Goal: Check status: Check status

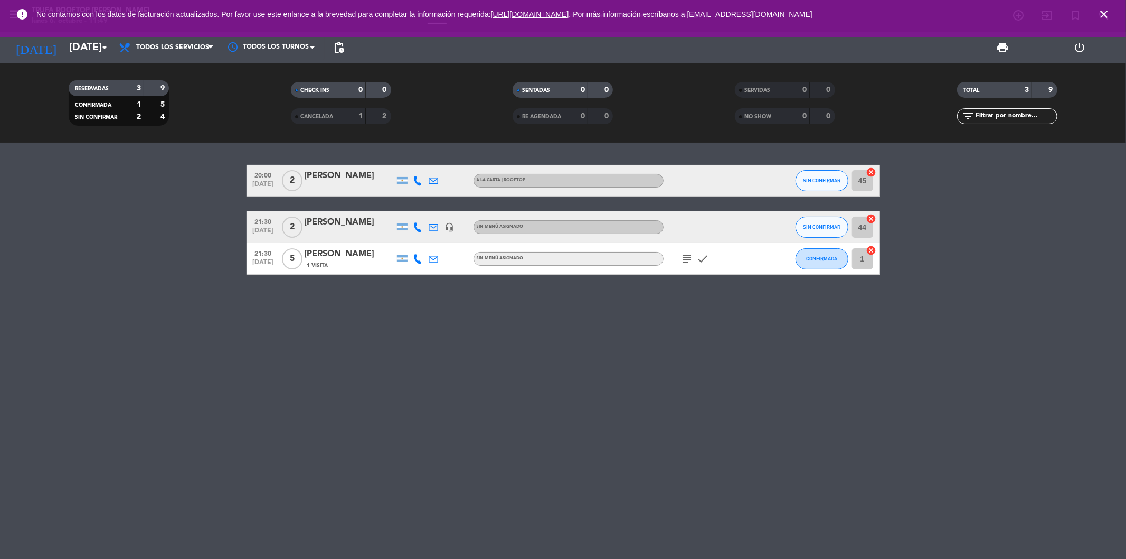
click at [1101, 14] on icon "close" at bounding box center [1104, 14] width 13 height 13
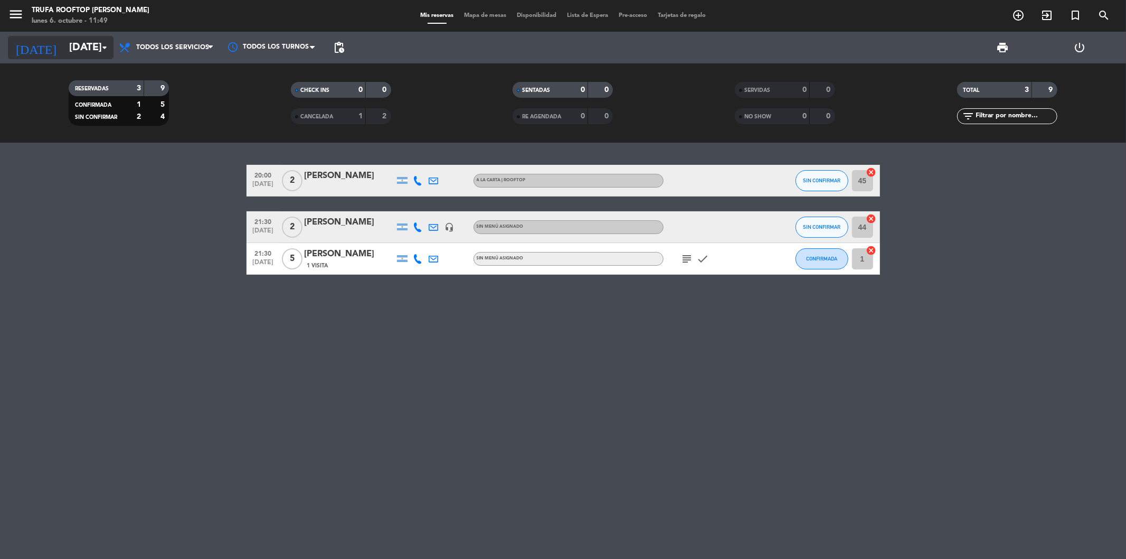
click at [94, 49] on input "[DATE]" at bounding box center [131, 47] width 134 height 23
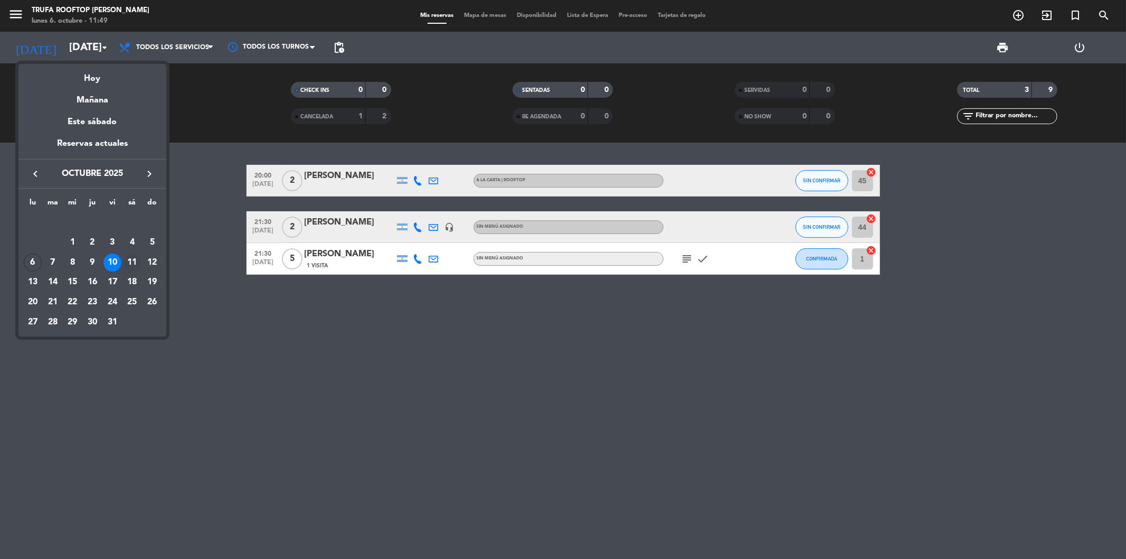
click at [129, 262] on div "11" at bounding box center [132, 262] width 18 height 18
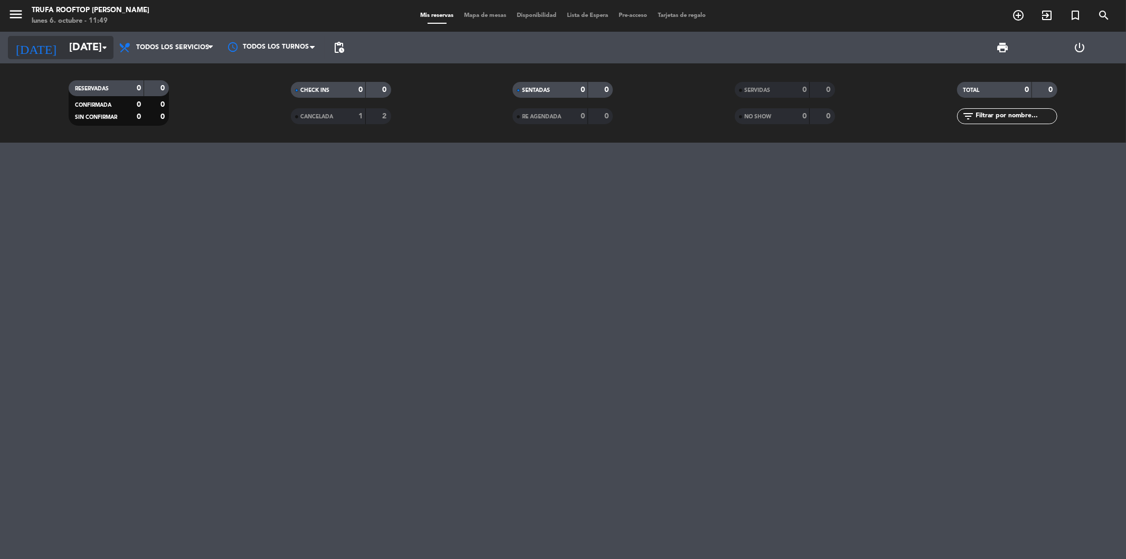
click at [89, 38] on input "[DATE]" at bounding box center [131, 47] width 134 height 23
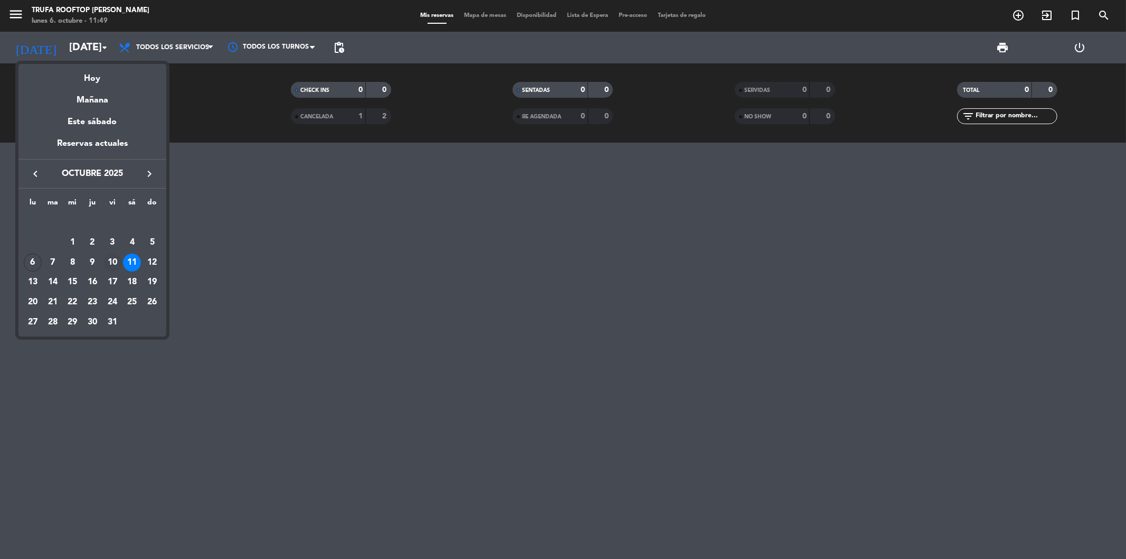
click at [111, 257] on div "10" at bounding box center [113, 262] width 18 height 18
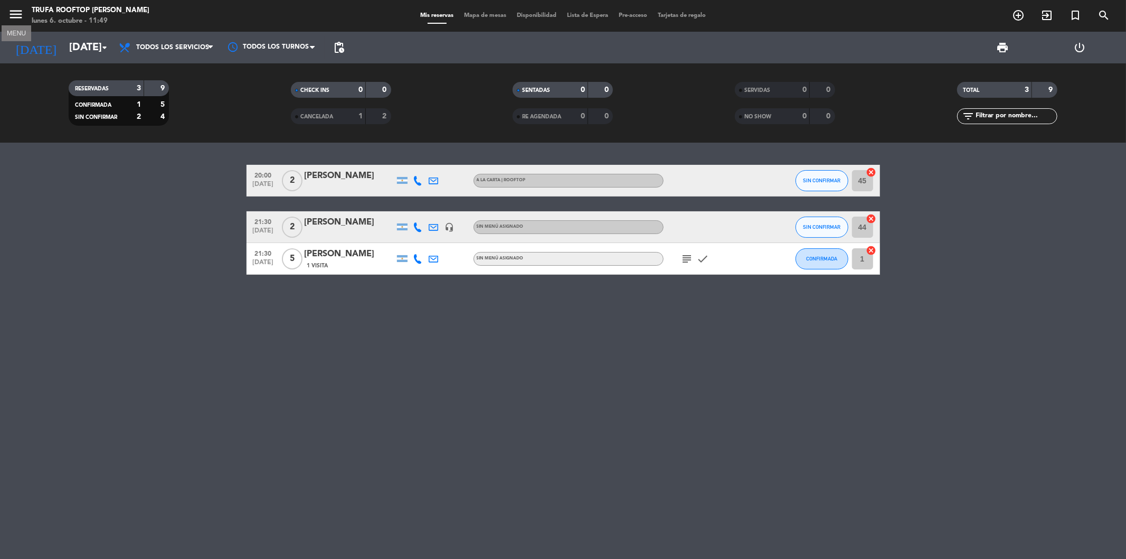
click at [16, 12] on icon "menu" at bounding box center [16, 14] width 16 height 16
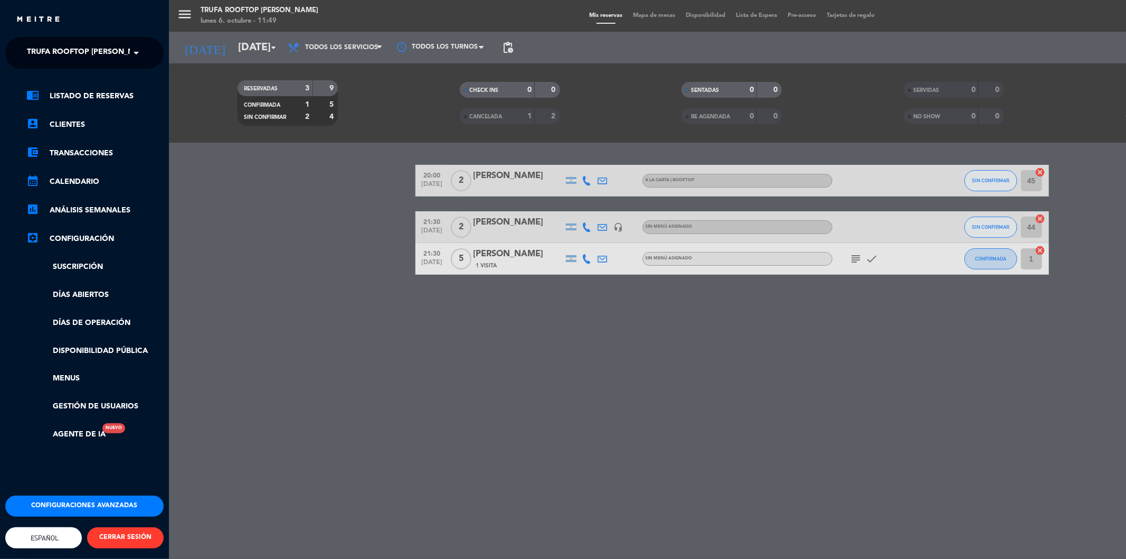
click at [37, 45] on span "Trufa Rooftop [PERSON_NAME]" at bounding box center [90, 53] width 126 height 22
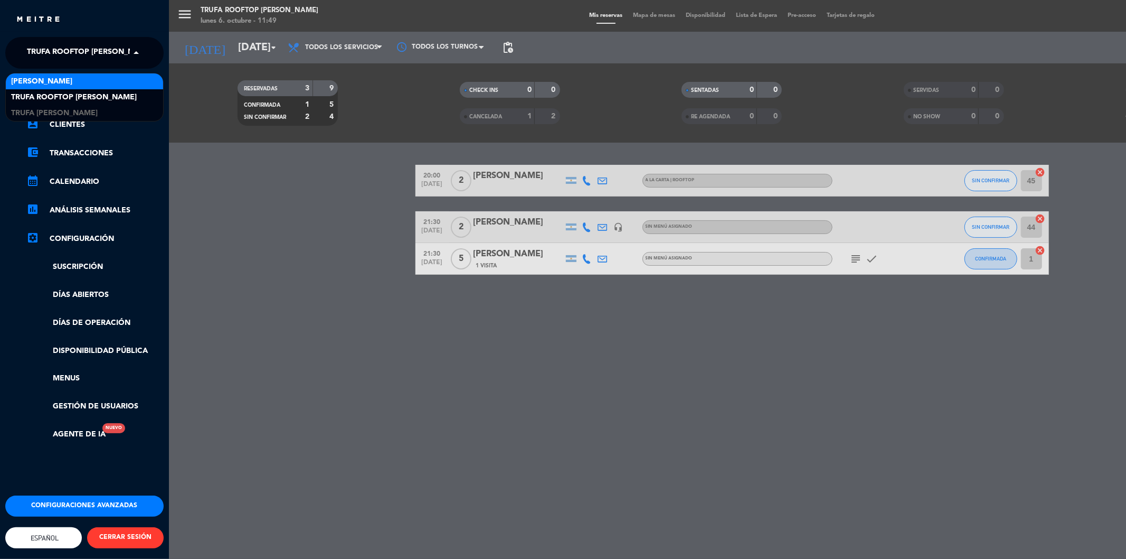
click at [62, 82] on div "[PERSON_NAME]" at bounding box center [84, 81] width 157 height 16
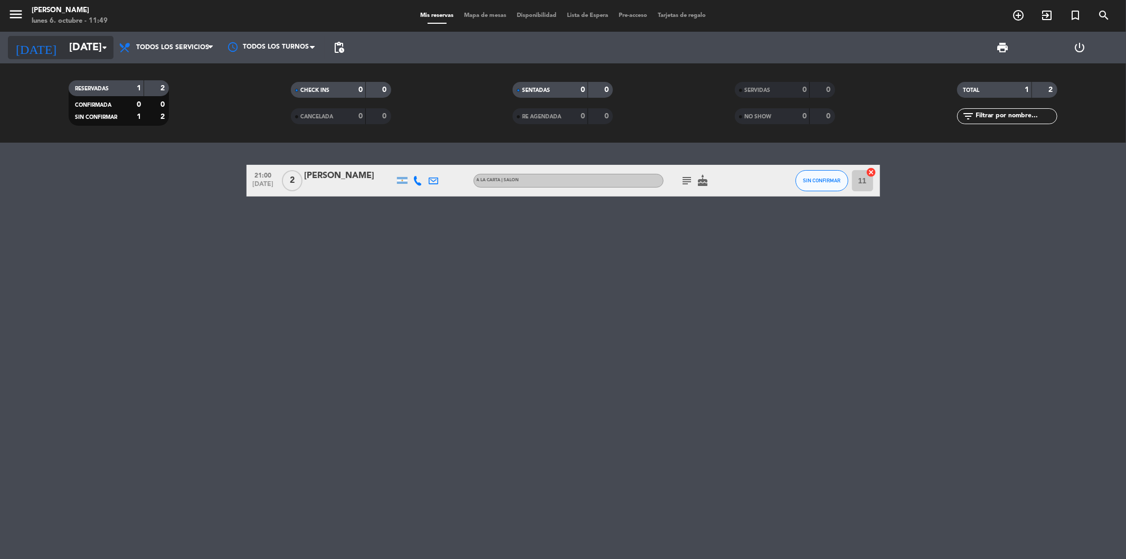
click at [90, 44] on input "[DATE]" at bounding box center [131, 47] width 134 height 23
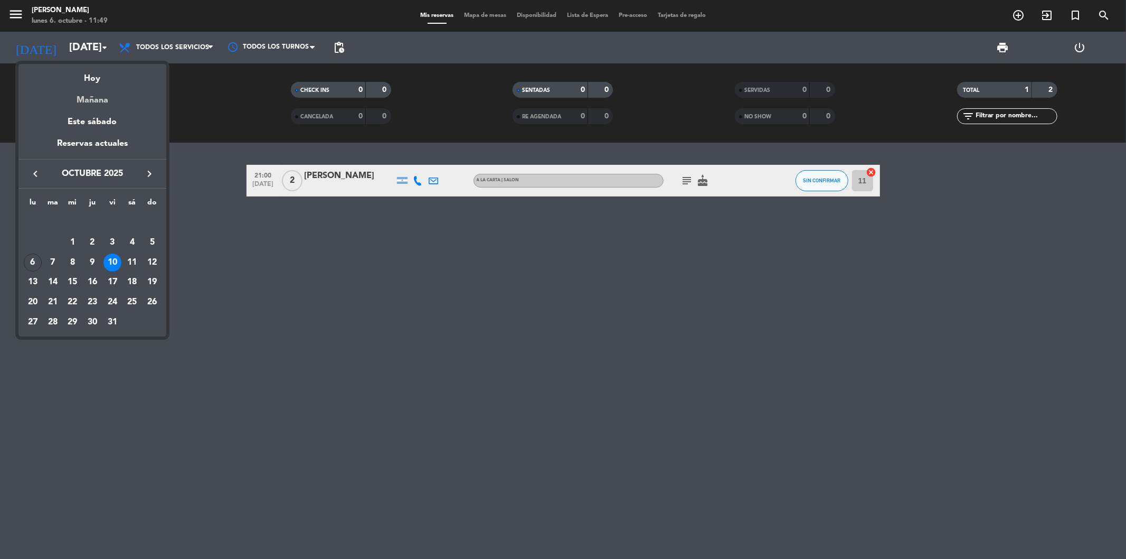
click at [106, 86] on div "Mañana" at bounding box center [92, 97] width 148 height 22
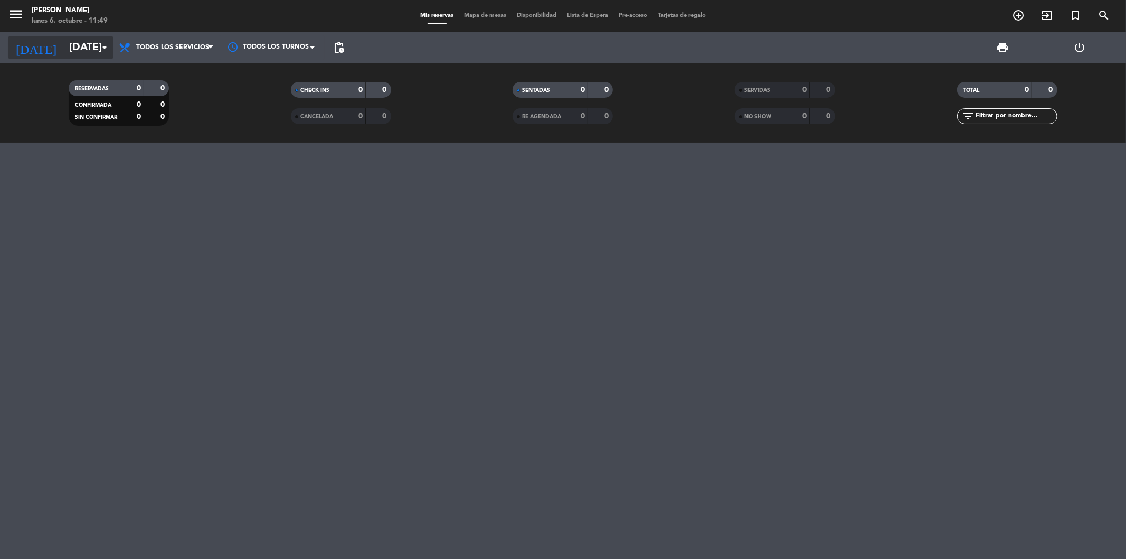
click at [91, 41] on input "[DATE]" at bounding box center [131, 47] width 134 height 23
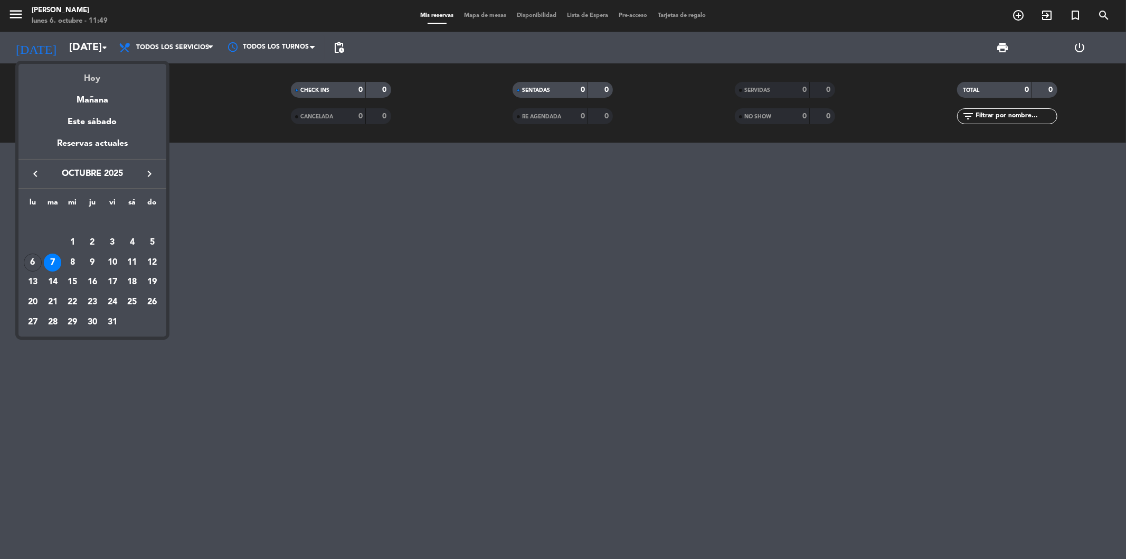
click at [92, 70] on div "Hoy" at bounding box center [92, 75] width 148 height 22
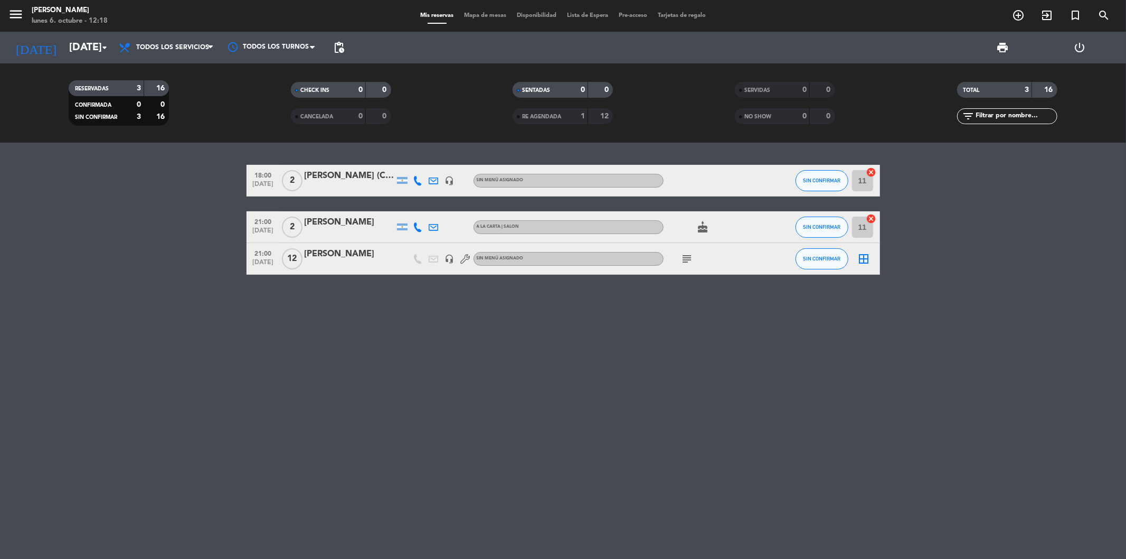
click at [81, 34] on div "[DATE] [DATE] arrow_drop_down" at bounding box center [61, 48] width 106 height 32
click at [80, 43] on input "[DATE]" at bounding box center [131, 47] width 134 height 23
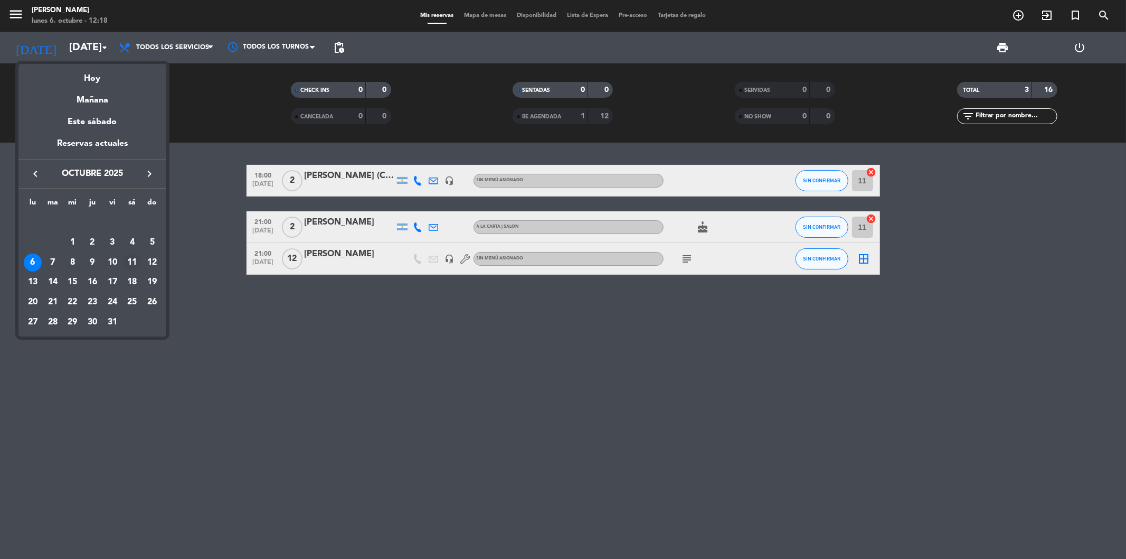
click at [133, 263] on div "11" at bounding box center [132, 262] width 18 height 18
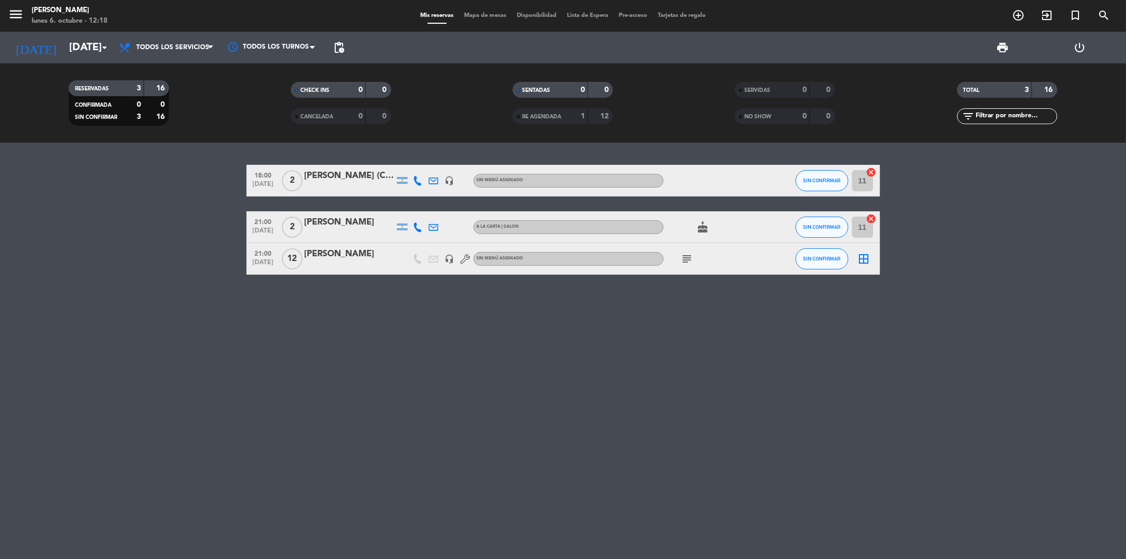
type input "[DATE]"
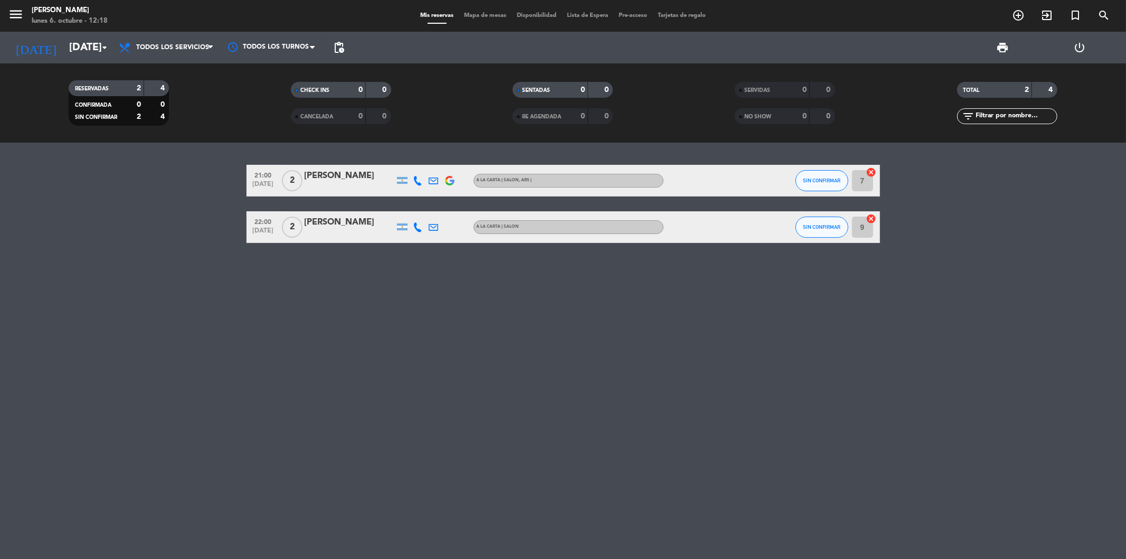
drag, startPoint x: 29, startPoint y: 7, endPoint x: 127, endPoint y: 20, distance: 99.5
click at [127, 20] on div "menu Trufa [PERSON_NAME] [DATE] 6. octubre - 12:18" at bounding box center [140, 16] width 281 height 25
click at [87, 18] on div "lunes 6. octubre - 12:18" at bounding box center [70, 21] width 76 height 11
drag, startPoint x: 31, startPoint y: 8, endPoint x: 122, endPoint y: 21, distance: 92.3
click at [122, 20] on div "menu Trufa [PERSON_NAME] [DATE] 6. octubre - 12:19" at bounding box center [140, 16] width 281 height 25
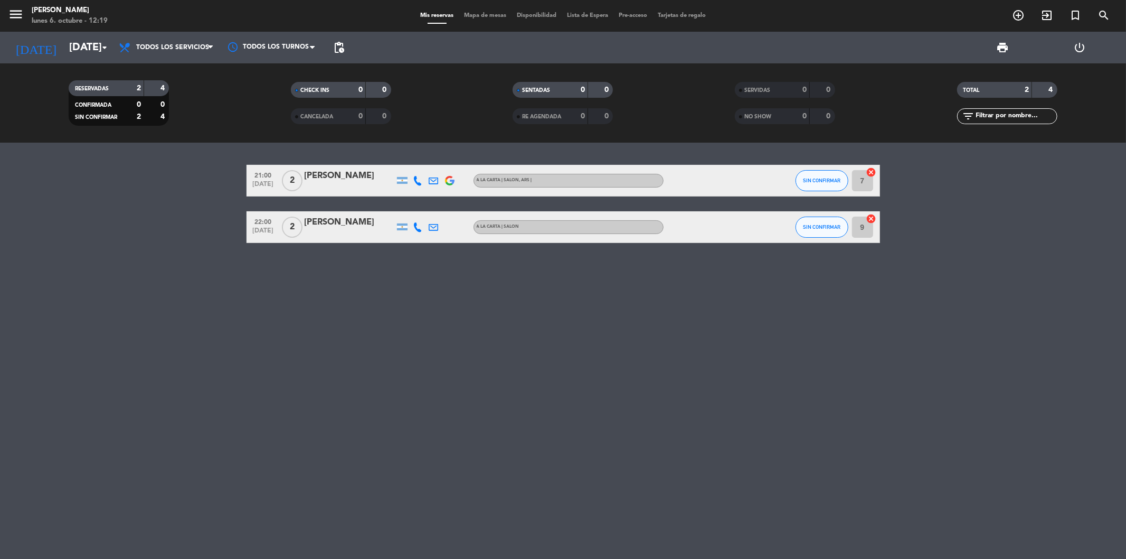
click at [62, 19] on div "lunes 6. octubre - 12:19" at bounding box center [70, 21] width 76 height 11
drag, startPoint x: 31, startPoint y: 9, endPoint x: 215, endPoint y: 293, distance: 338.6
click at [215, 293] on ng-component "menu Trufa [PERSON_NAME] [DATE] 6. octubre - 12:19 Mis reservas Mapa de mesas D…" at bounding box center [563, 279] width 1126 height 559
click at [520, 332] on div "21:00 [DATE] 2 [PERSON_NAME] A LA CARTA | SALON , ARS | SIN CONFIRMAR 7 cancel …" at bounding box center [563, 351] width 1126 height 416
click at [280, 312] on div "21:00 [DATE] 2 [PERSON_NAME] A LA CARTA | SALON , ARS | SIN CONFIRMAR 7 cancel …" at bounding box center [563, 351] width 1126 height 416
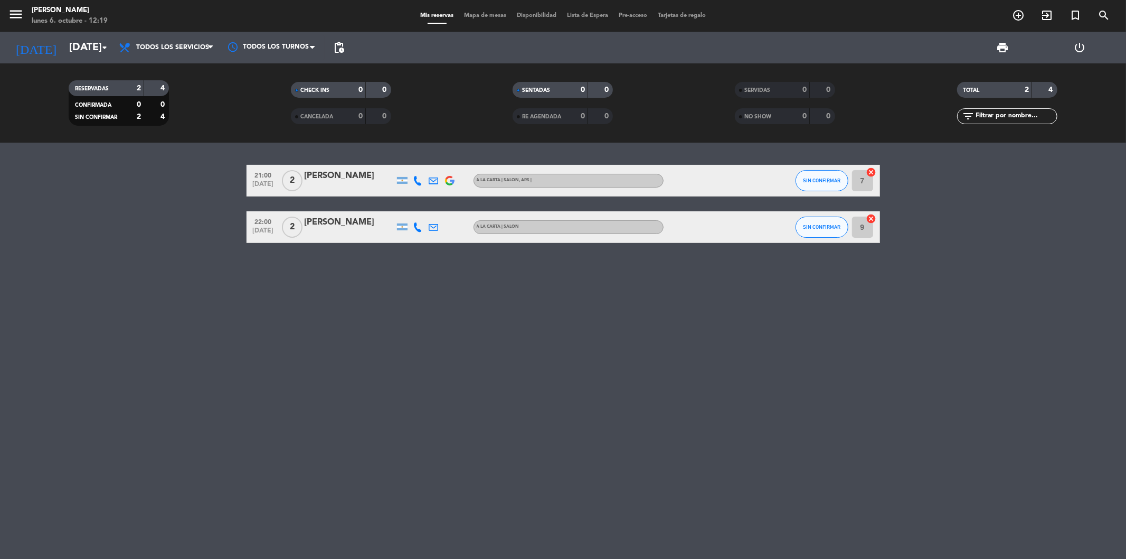
click at [488, 114] on filter-checkbox "RE AGENDADA 0 0" at bounding box center [563, 116] width 222 height 16
drag, startPoint x: 30, startPoint y: 8, endPoint x: 0, endPoint y: -51, distance: 66.1
click at [0, 0] on html "close × Trufa [PERSON_NAME] × chrome_reader_mode Listado de Reservas account_bo…" at bounding box center [563, 279] width 1126 height 559
click at [187, 214] on bookings-row "21:00 [DATE] 2 [PERSON_NAME] A LA CARTA | SALON , ARS | SIN CONFIRMAR 7 cancel …" at bounding box center [563, 204] width 1126 height 78
